Goal: Task Accomplishment & Management: Manage account settings

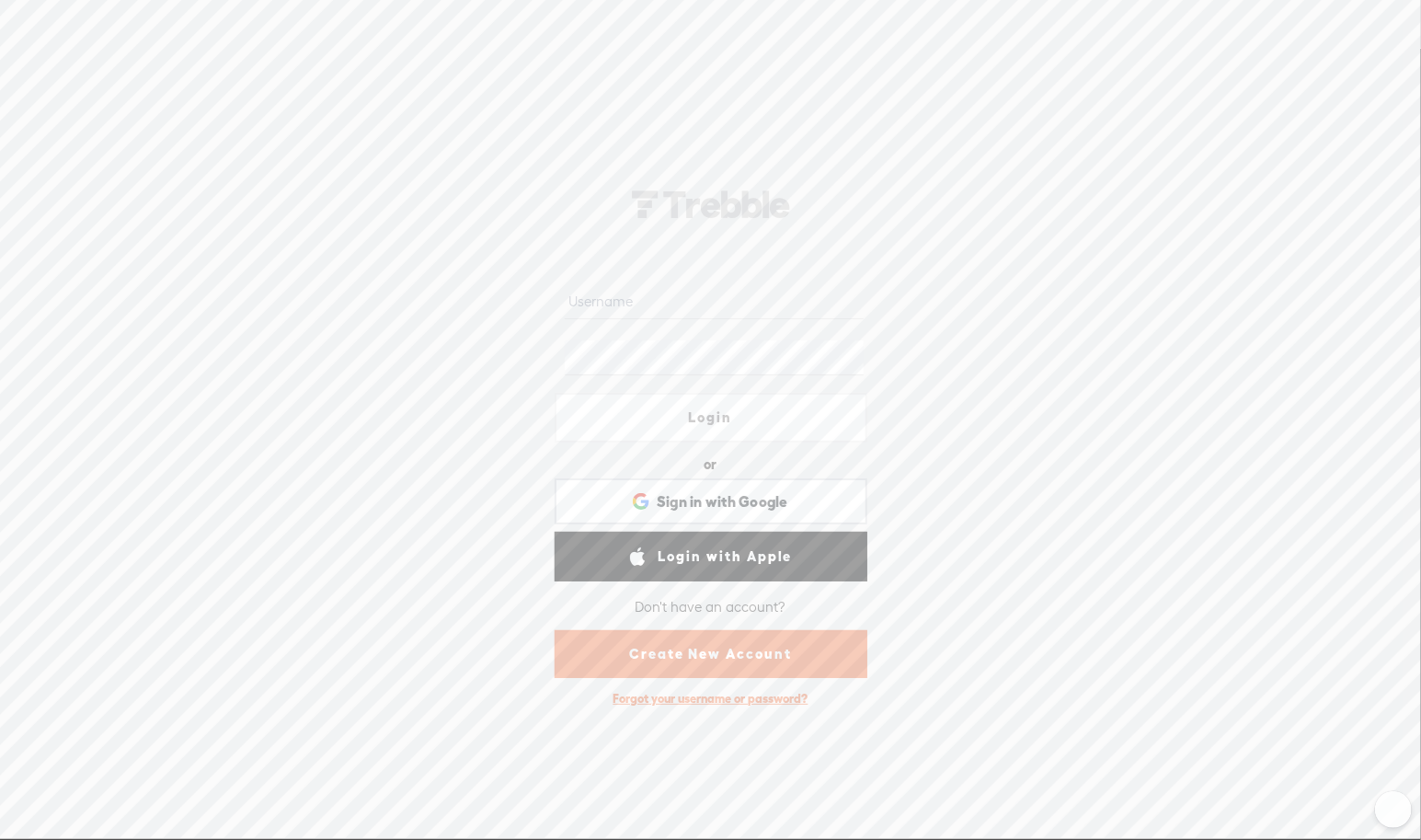
scroll to position [1, 0]
click at [730, 307] on input "text" at bounding box center [714, 301] width 299 height 36
type input "hamlettastudios@gmail.com"
click at [1224, 315] on div "hamlettastudios@gmail.com Login or Login with Facebook Sign in with Google Sign…" at bounding box center [710, 443] width 1421 height 790
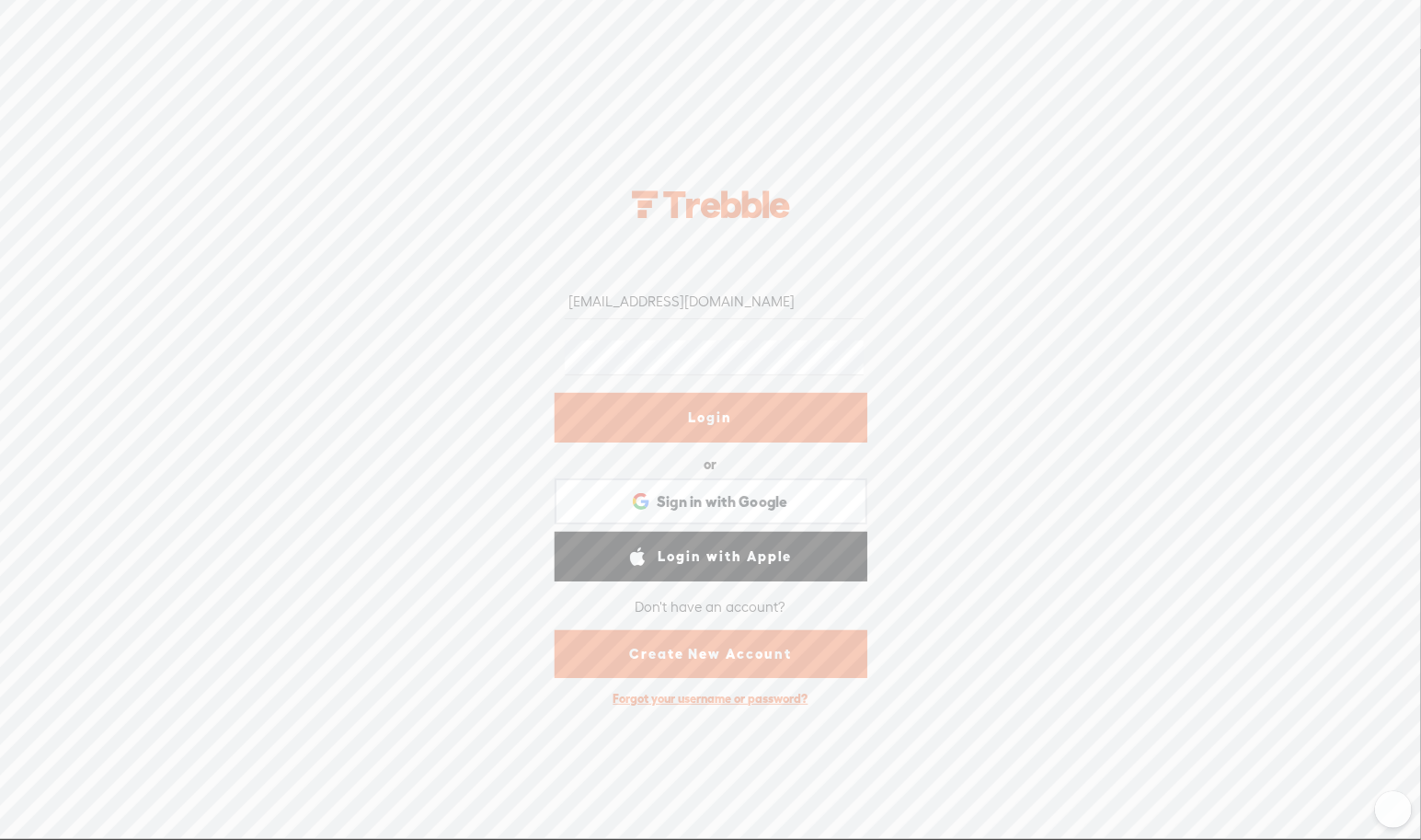
click at [727, 418] on link "Login" at bounding box center [711, 418] width 313 height 50
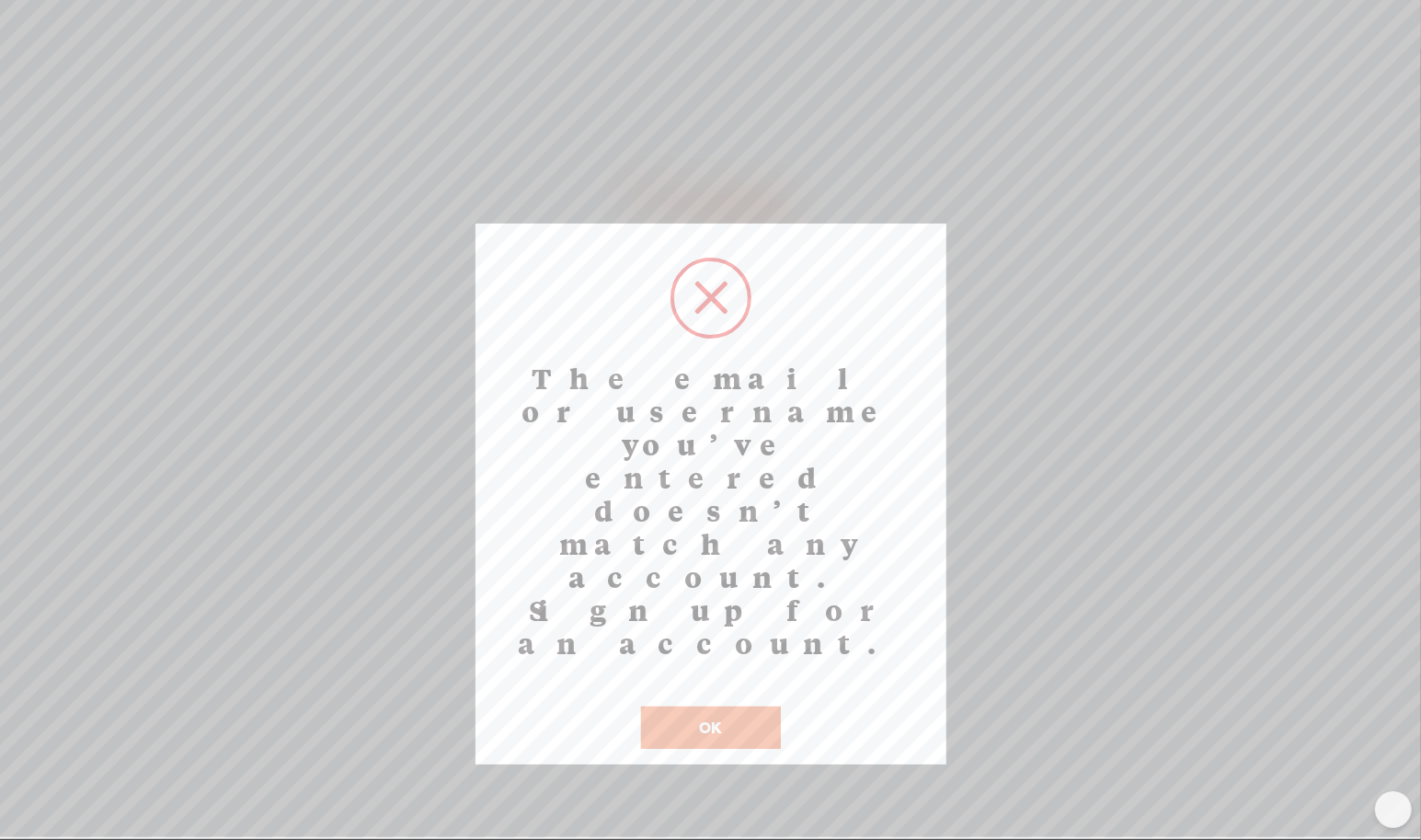
click at [707, 706] on button "OK" at bounding box center [710, 727] width 140 height 42
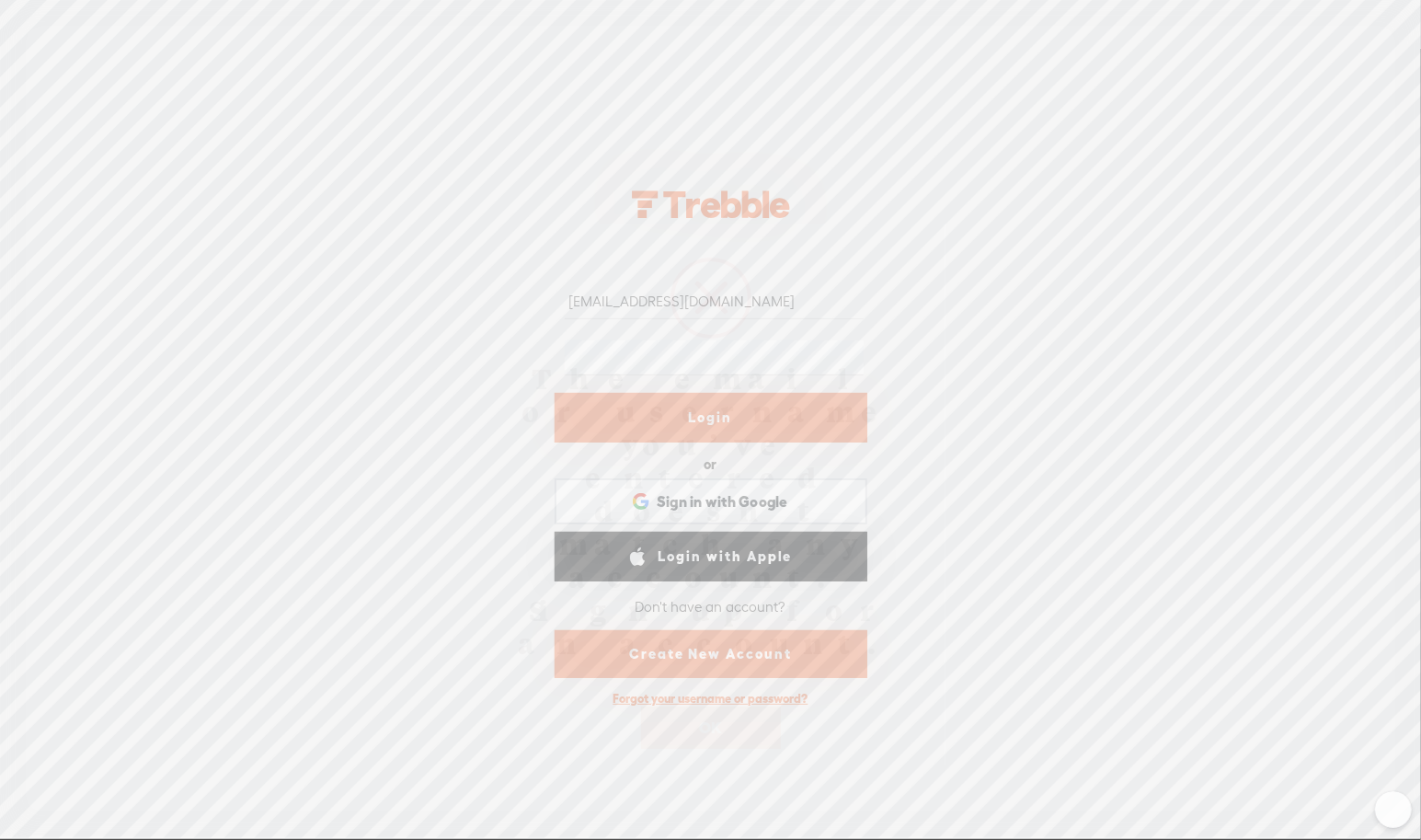
scroll to position [0, 0]
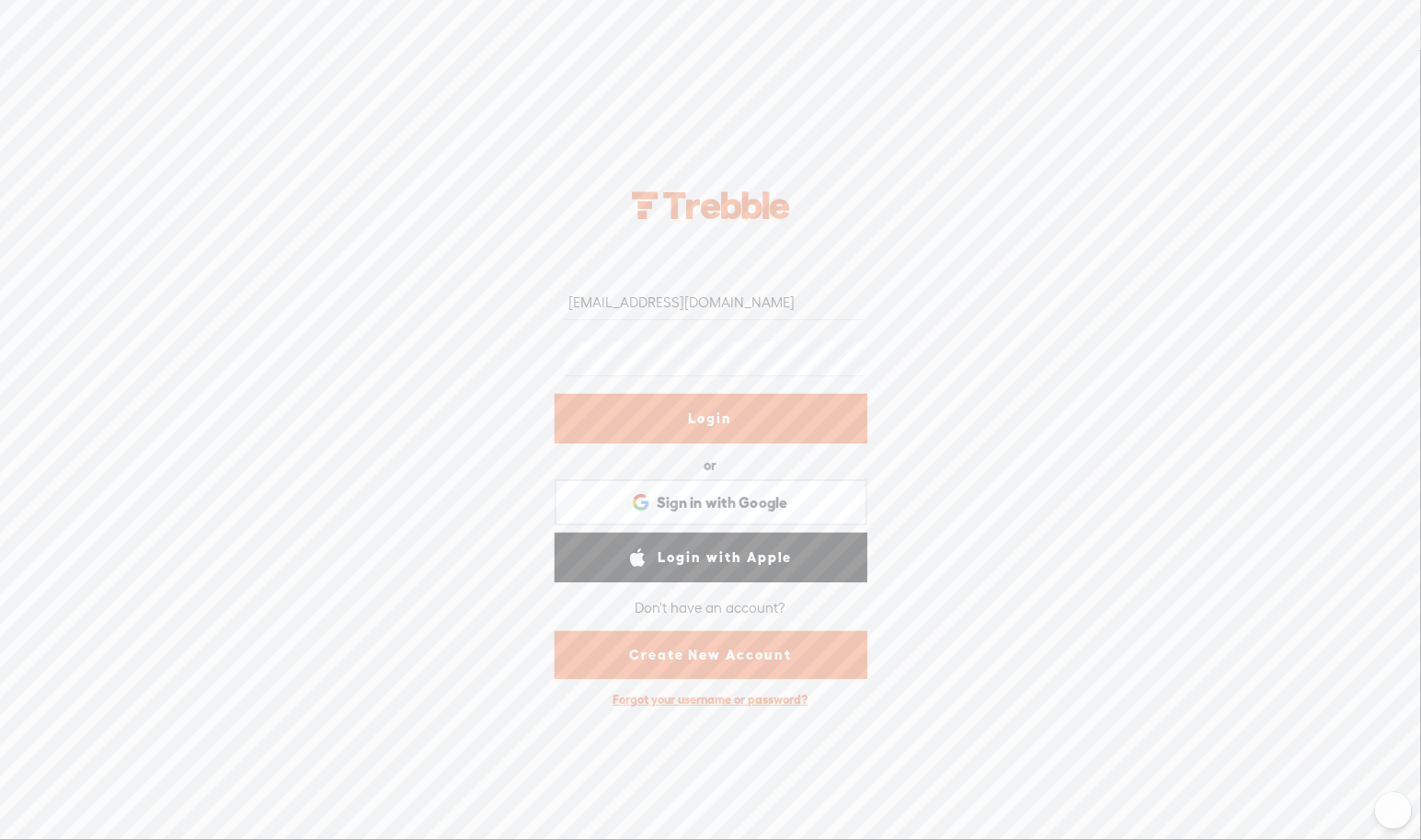
click at [711, 412] on link "Login" at bounding box center [711, 418] width 313 height 50
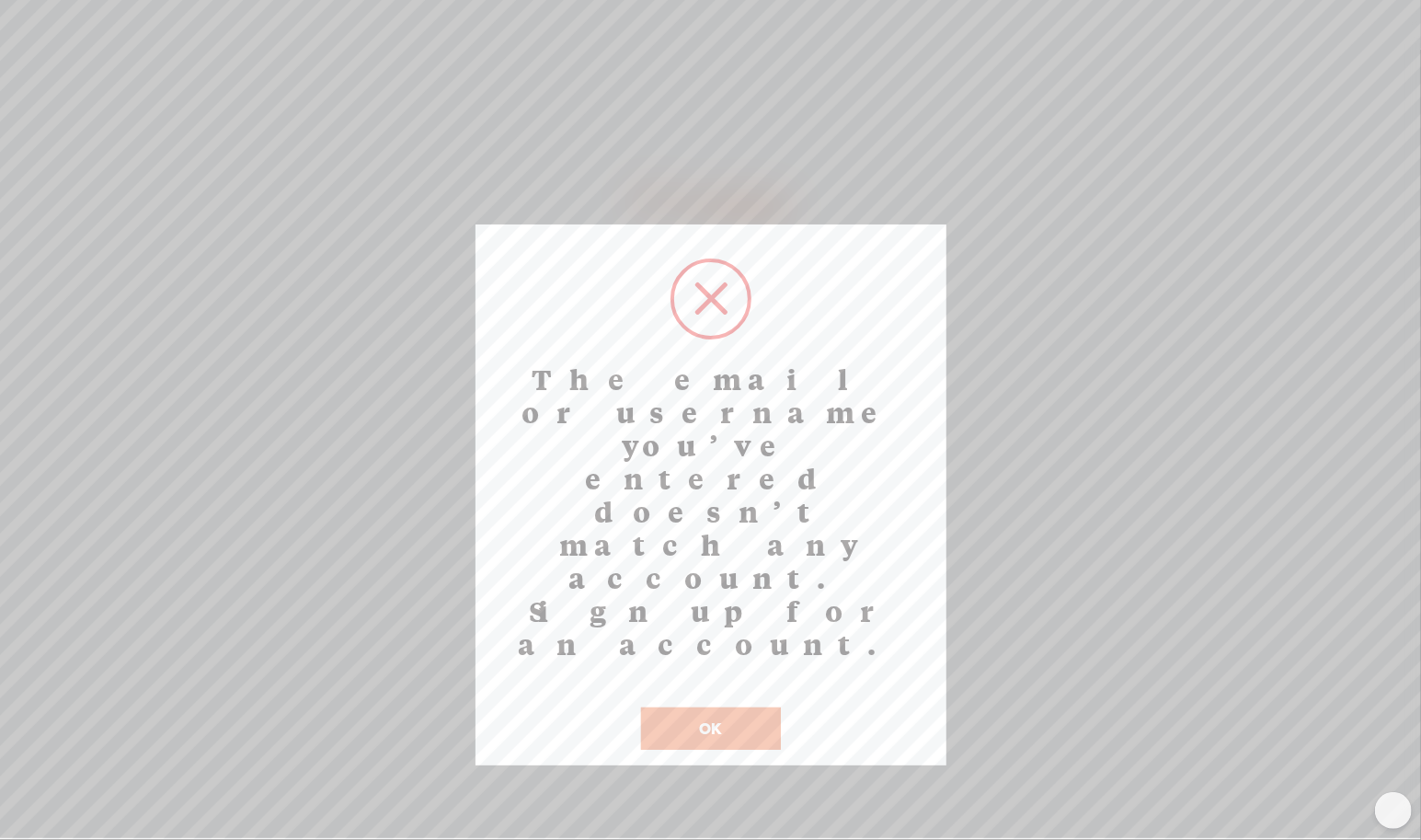
click at [721, 707] on button "OK" at bounding box center [710, 728] width 140 height 42
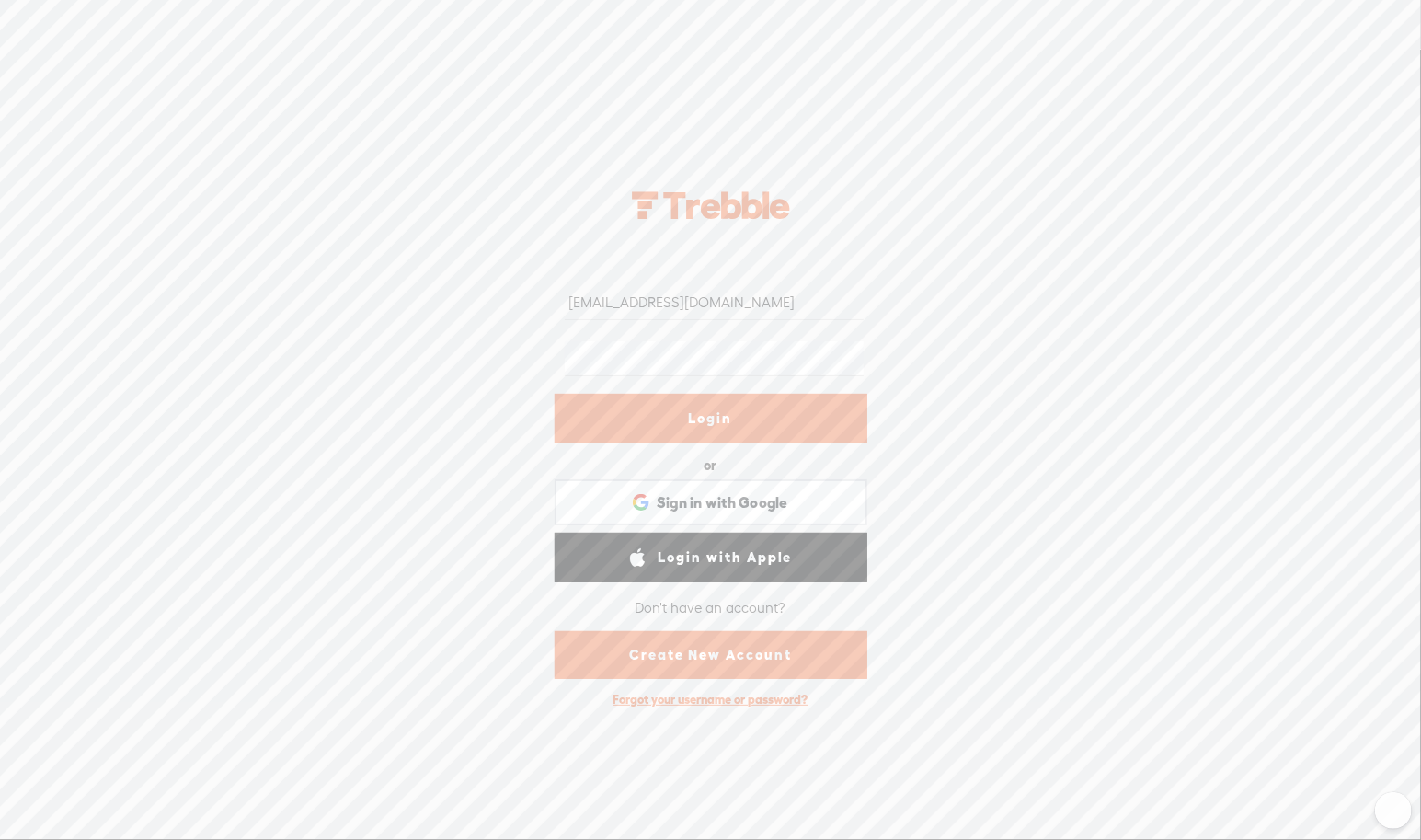
click at [709, 697] on div "Forgot your username or password?" at bounding box center [711, 699] width 213 height 34
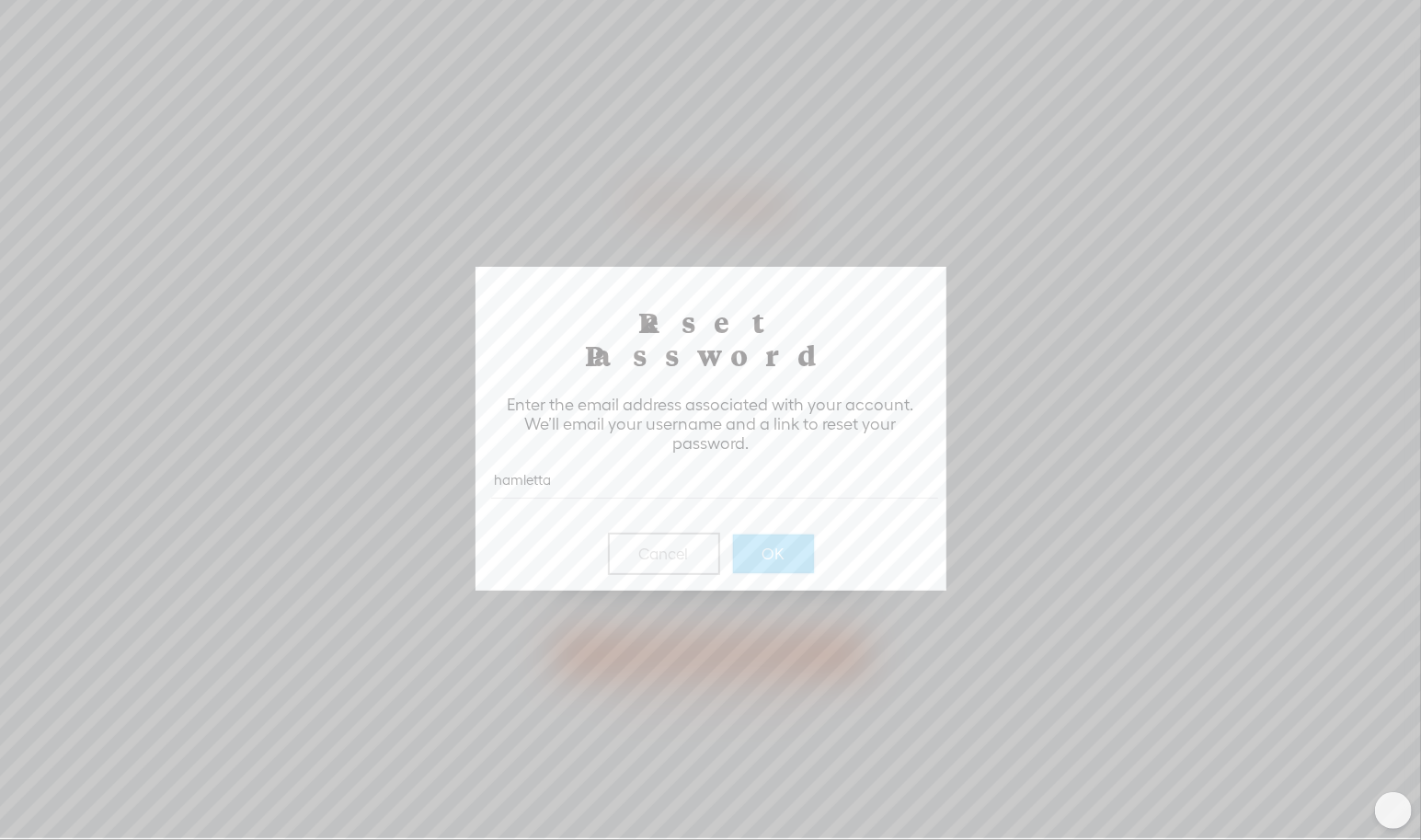
type input "hamletta"
click at [666, 463] on input "hamletta" at bounding box center [714, 480] width 447 height 36
type input "hamlettastudios@gmail.com"
click at [761, 534] on button "OK" at bounding box center [773, 553] width 81 height 38
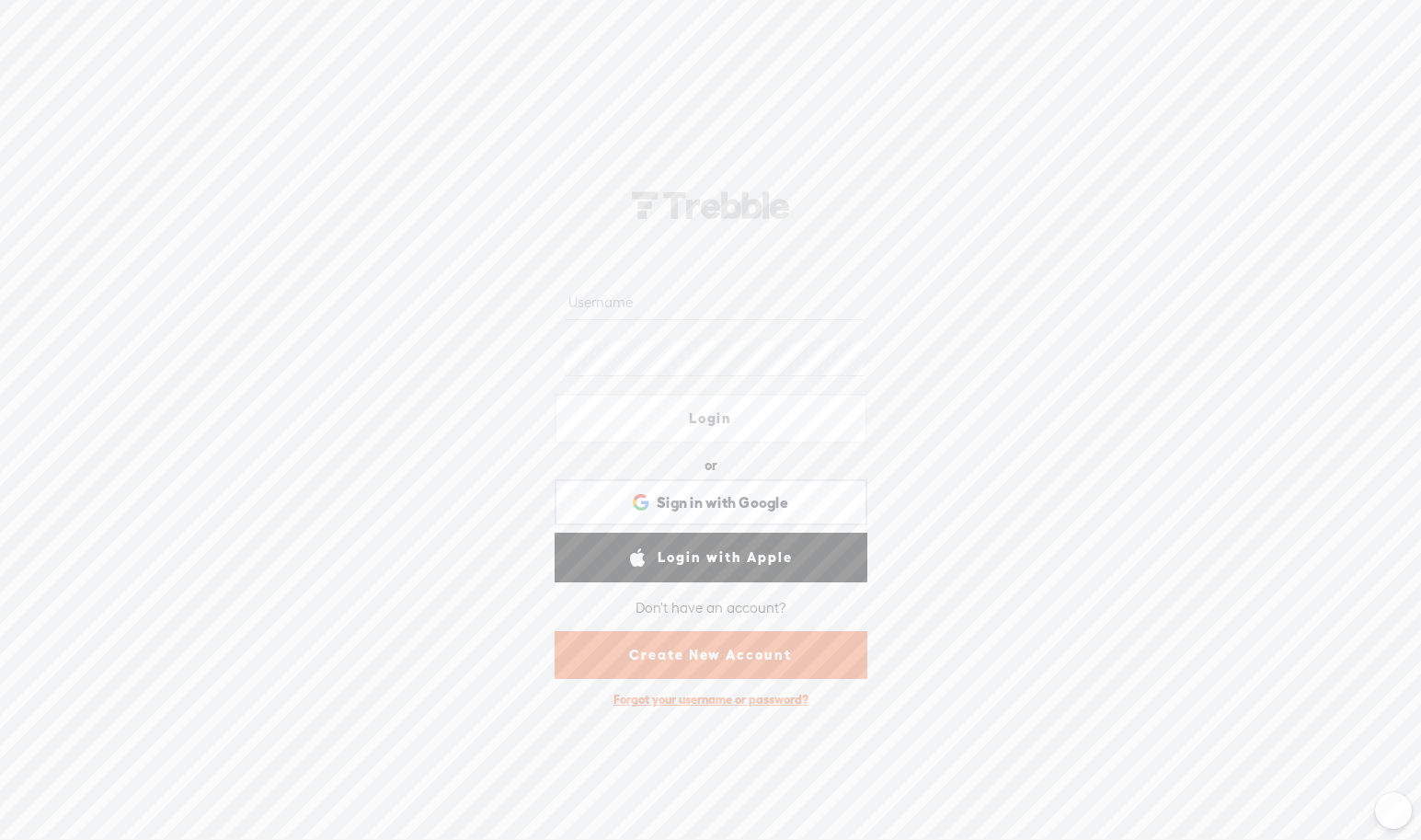
scroll to position [1, 0]
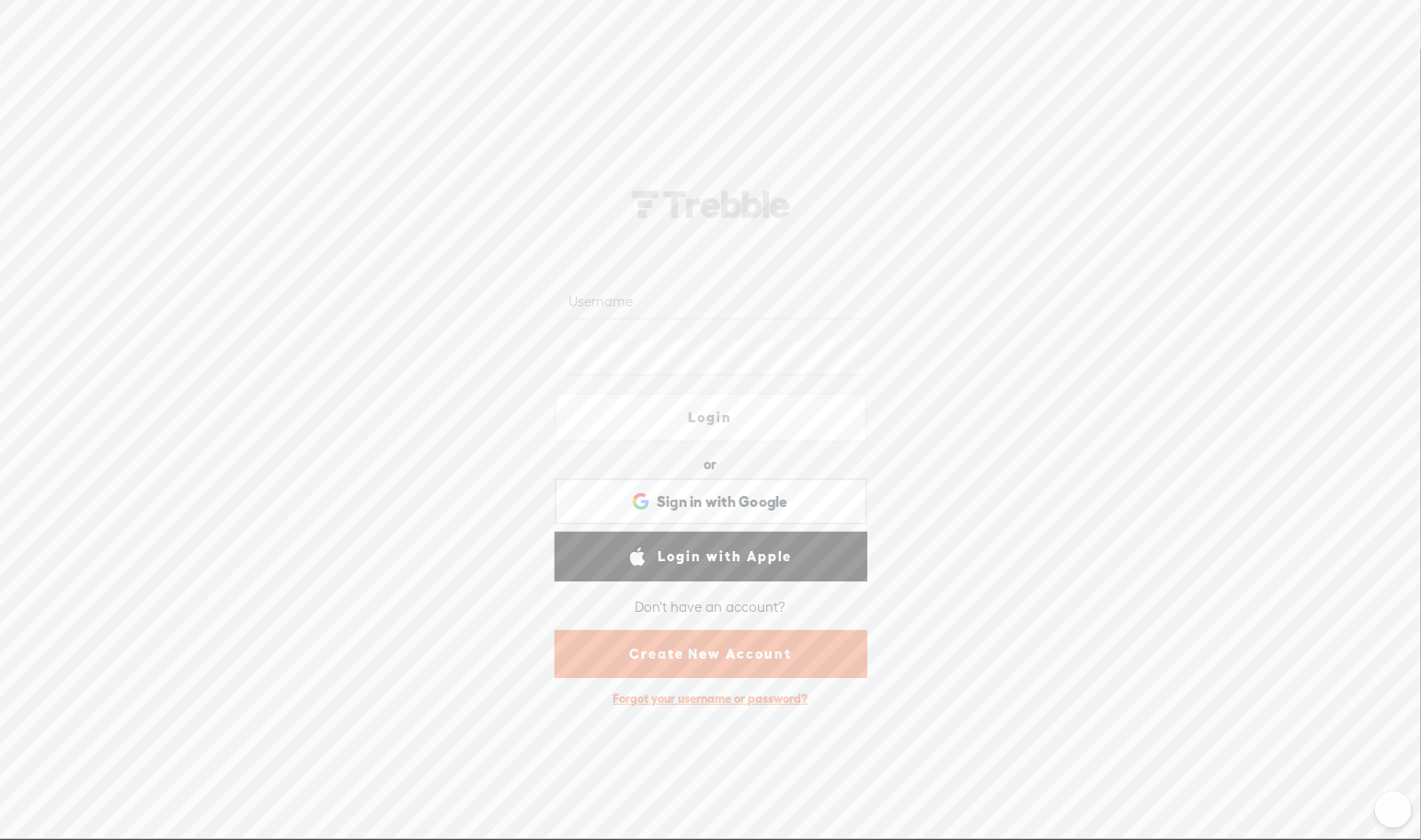
click at [717, 546] on link "Login with Apple" at bounding box center [711, 555] width 313 height 50
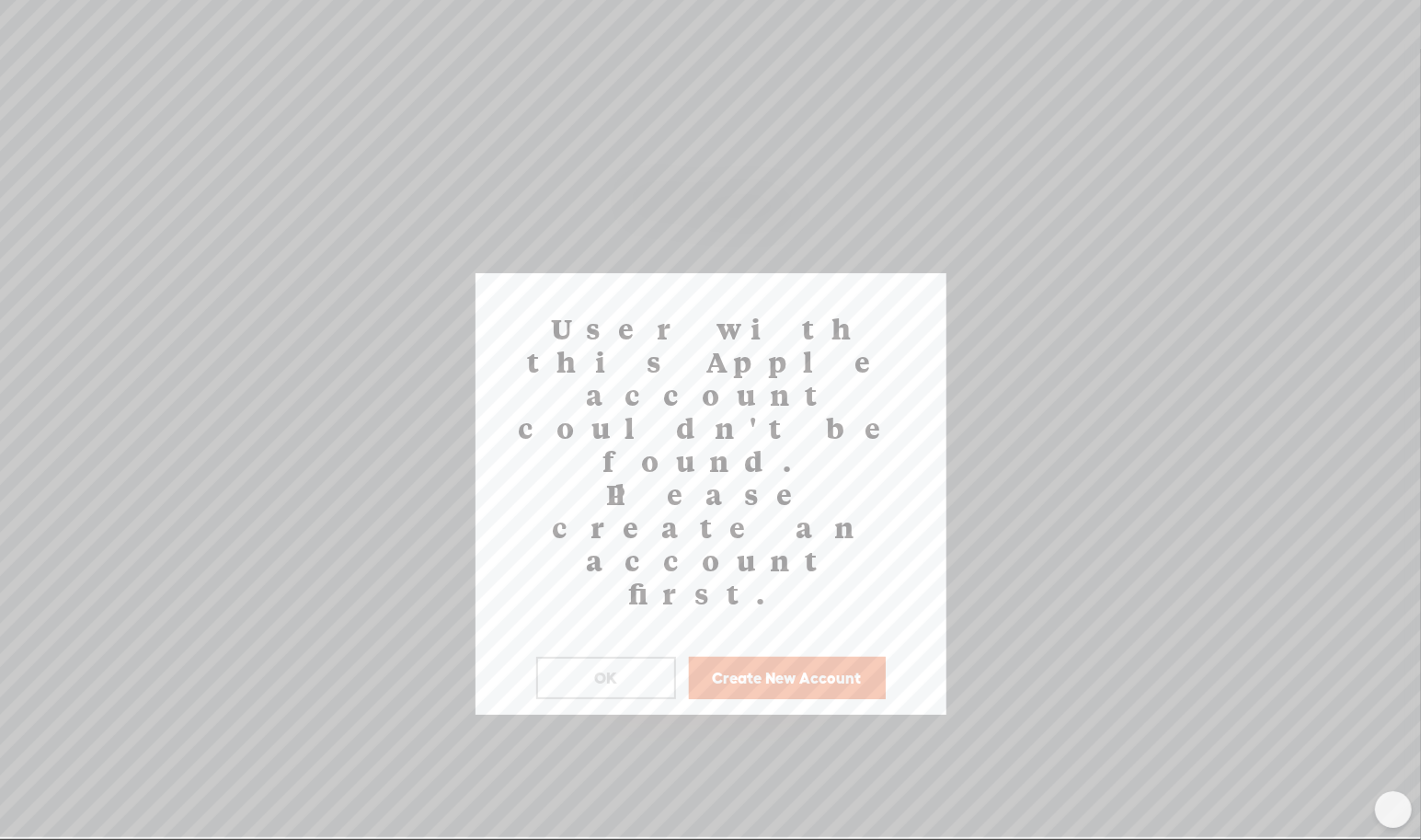
click at [644, 656] on button "OK" at bounding box center [605, 677] width 140 height 42
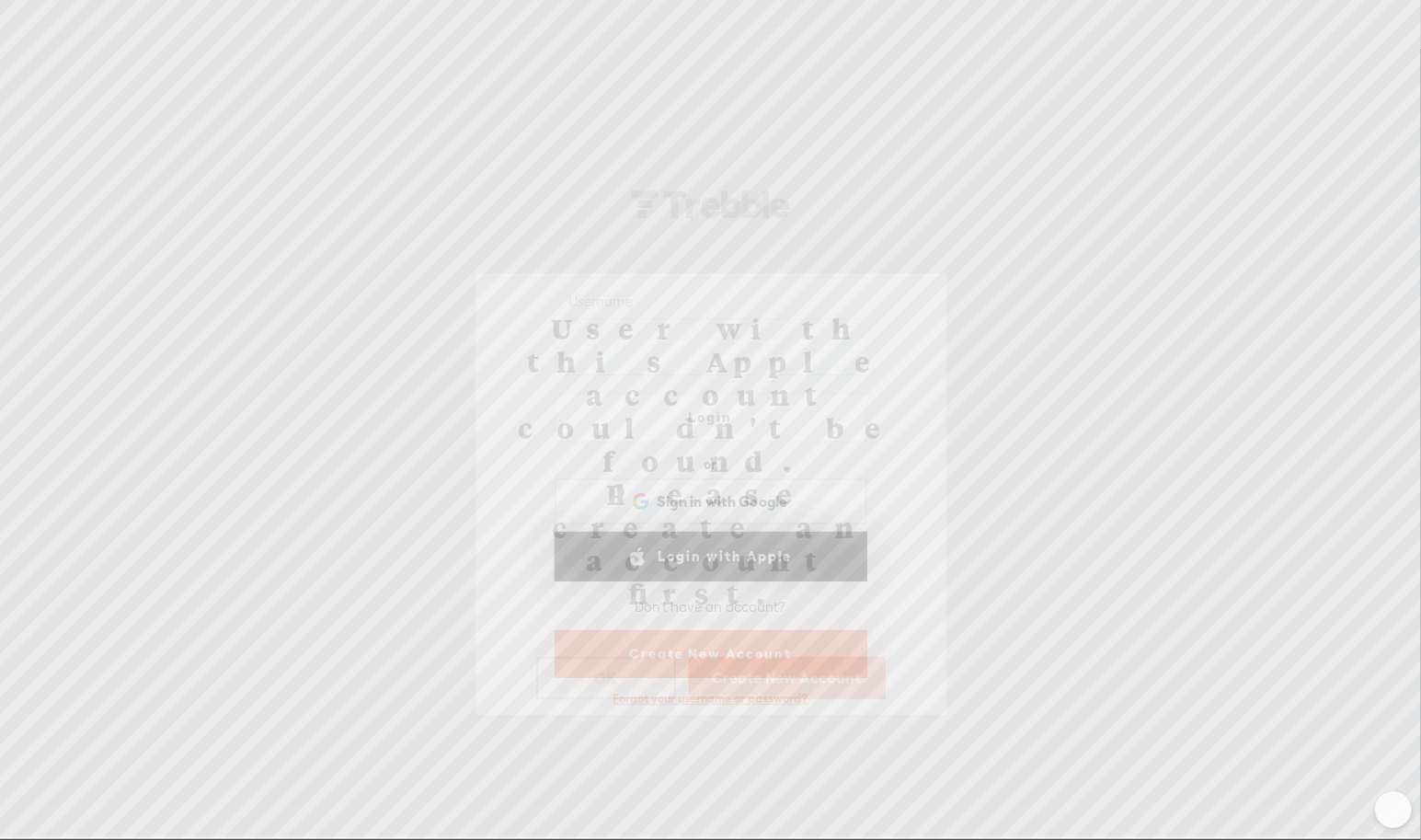
scroll to position [0, 0]
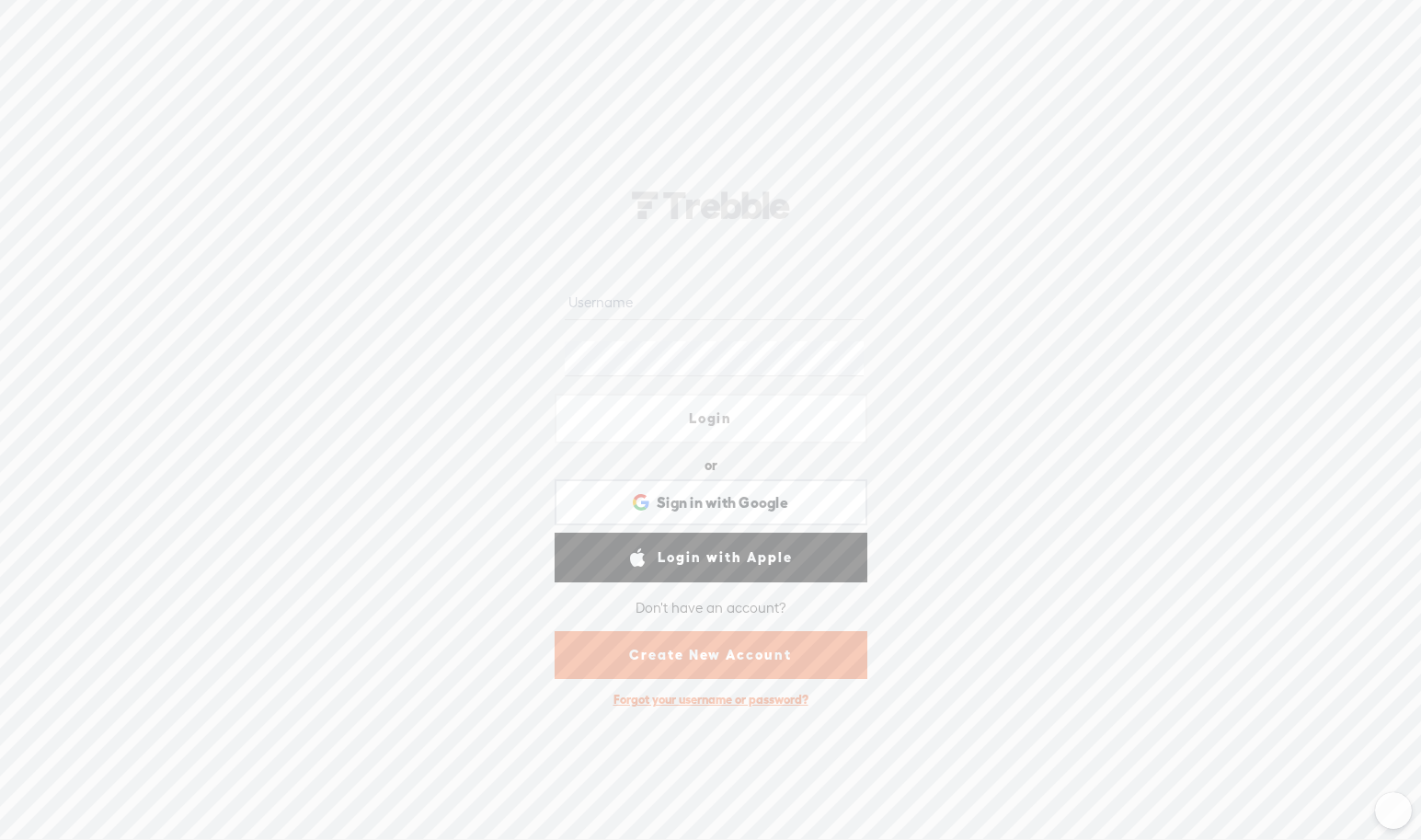
scroll to position [1, 0]
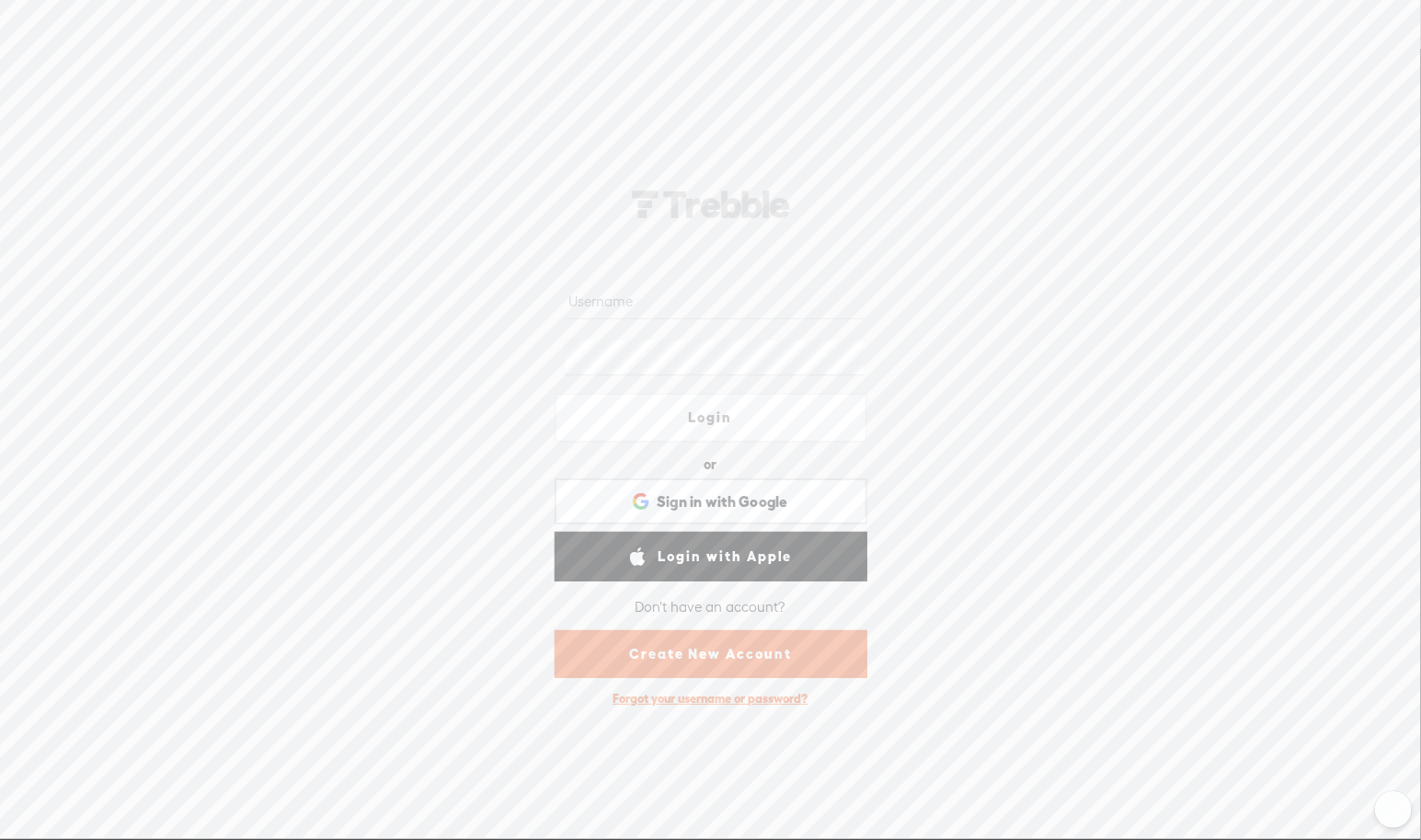
click at [711, 693] on div "Forgot your username or password?" at bounding box center [711, 698] width 213 height 34
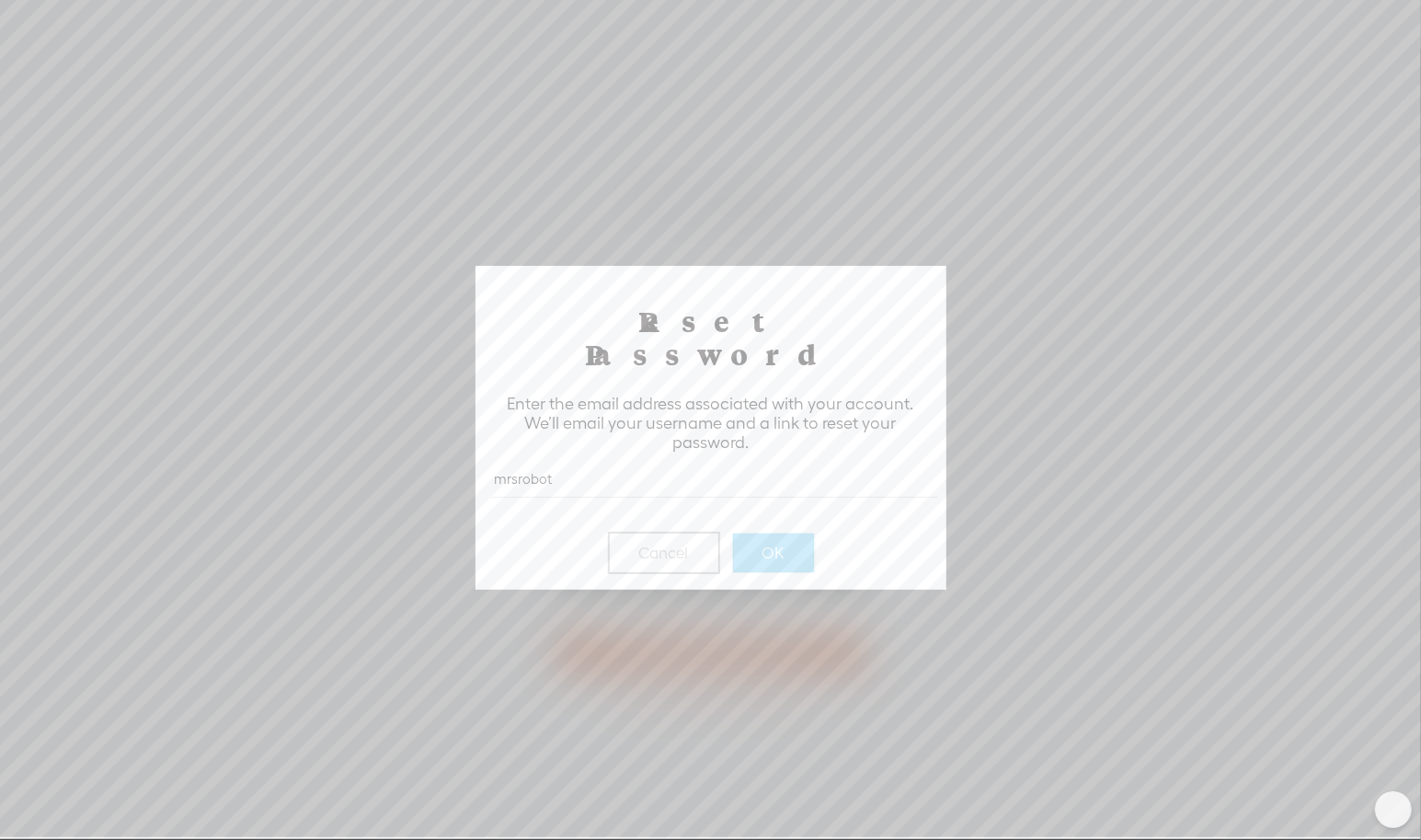
type input "mrsroboto@gmail.com"
click at [793, 533] on button "OK" at bounding box center [773, 552] width 81 height 38
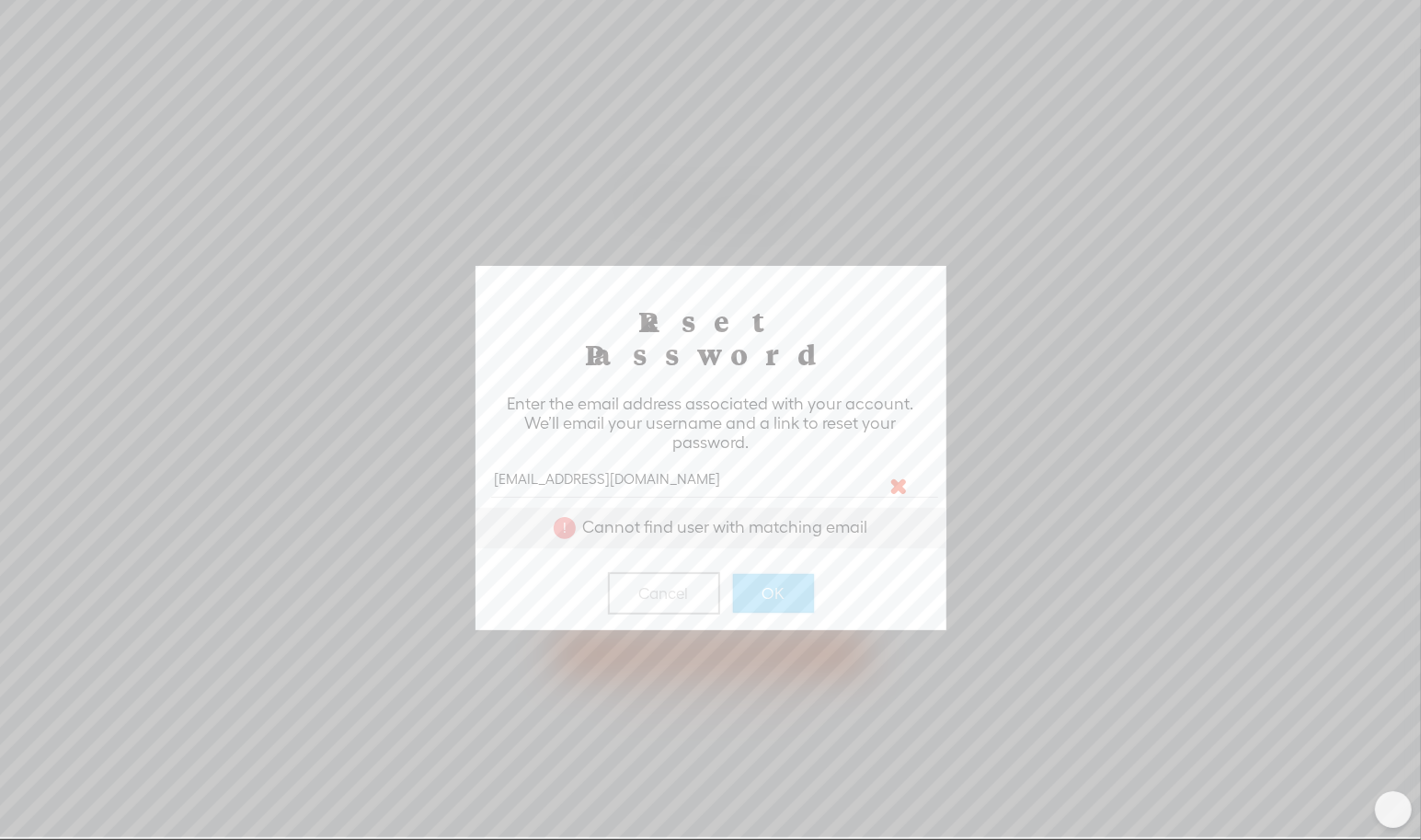
click at [749, 462] on input "mrsroboto@gmail.com" at bounding box center [714, 479] width 447 height 36
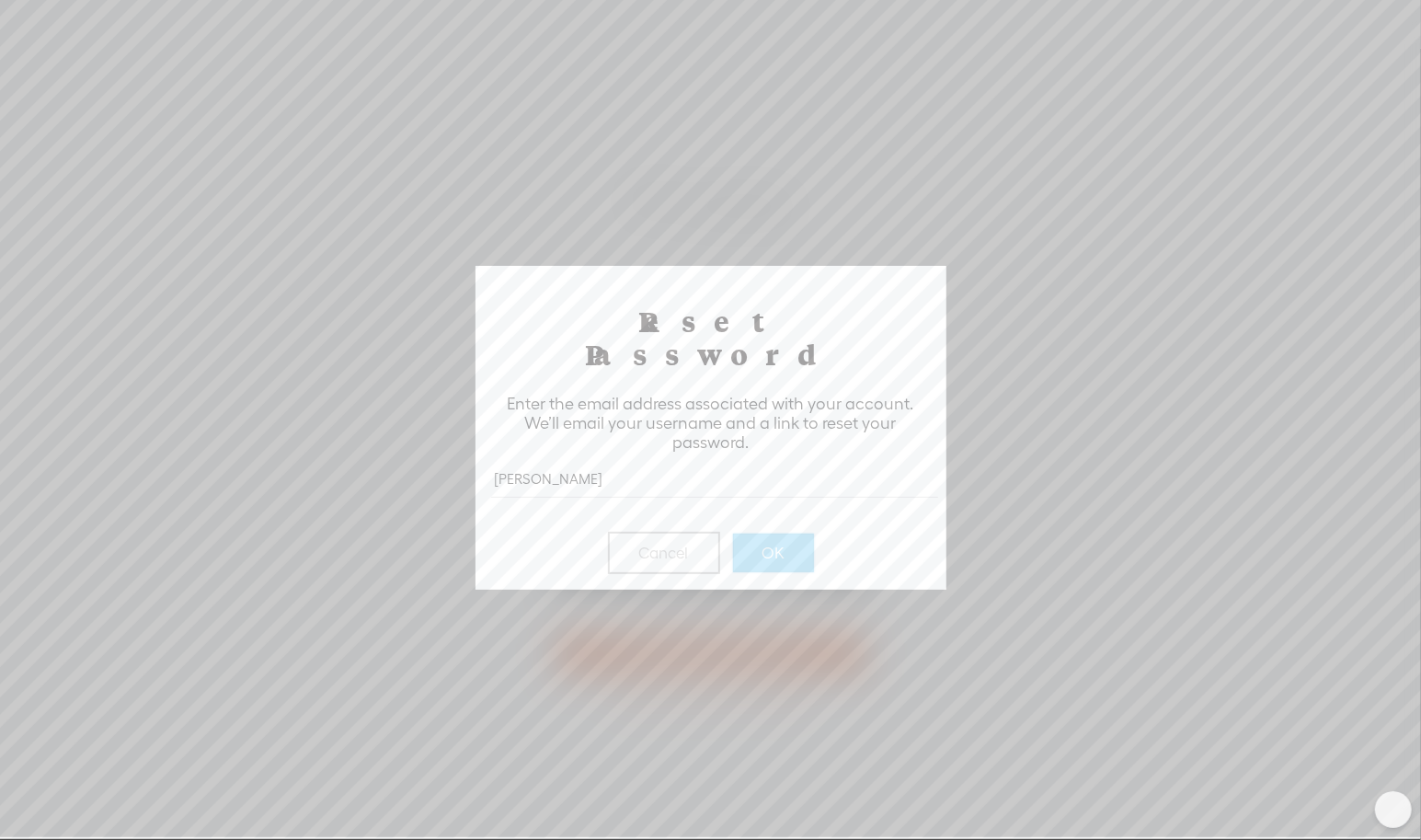
click at [744, 462] on input "hamlett" at bounding box center [714, 479] width 447 height 36
type input "hamlettastudios@gmail.com"
click at [761, 533] on button "OK" at bounding box center [773, 552] width 81 height 38
